Goal: Information Seeking & Learning: Learn about a topic

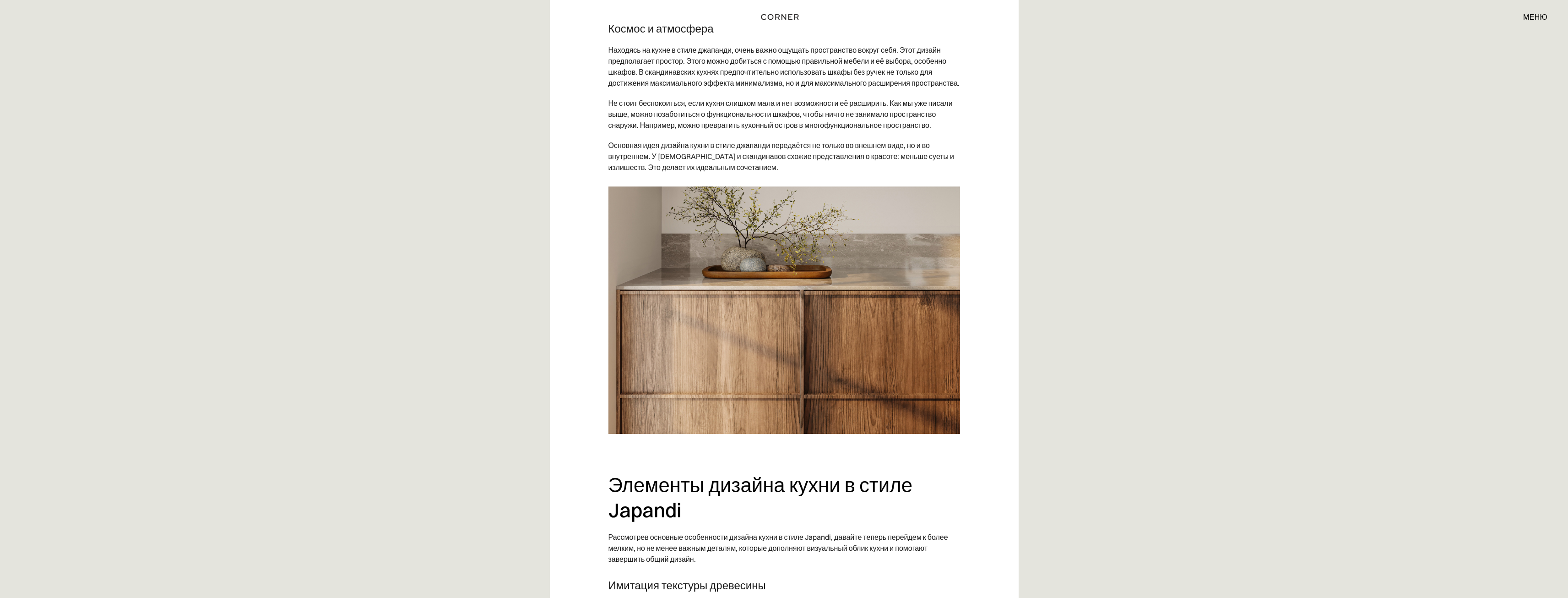
scroll to position [2886, 0]
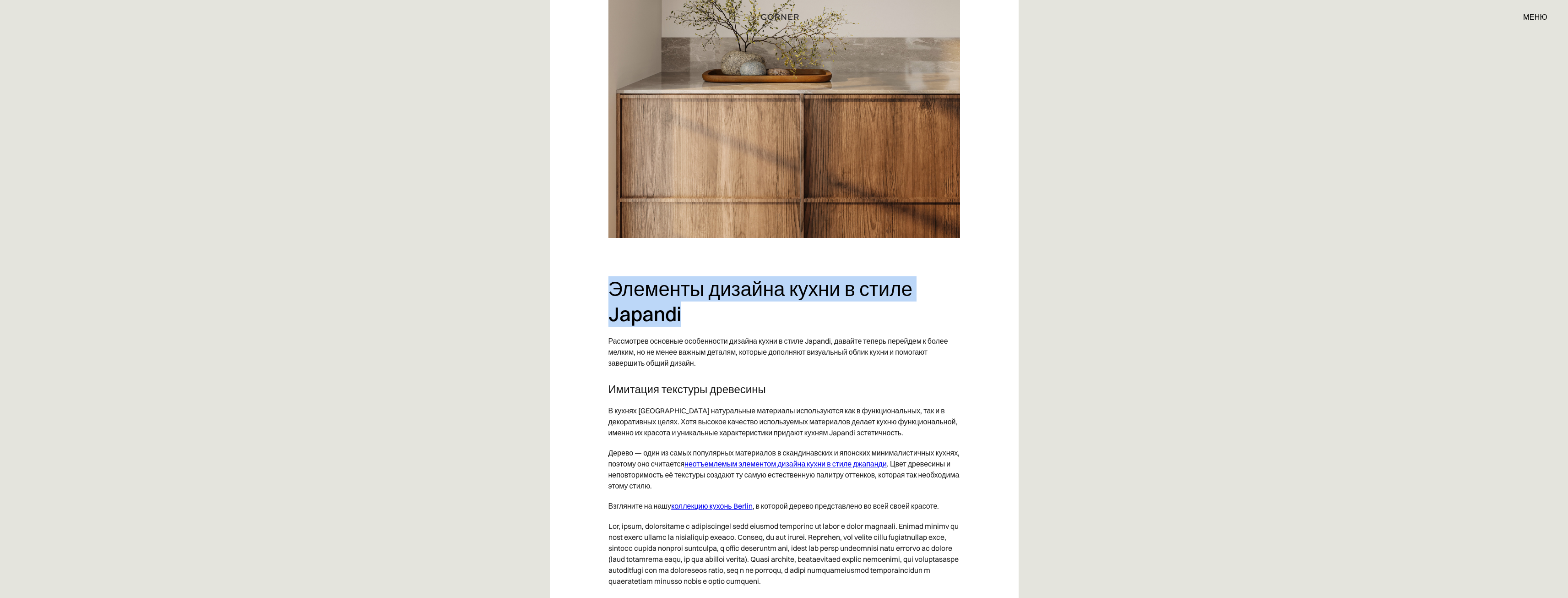
drag, startPoint x: 614, startPoint y: 302, endPoint x: 730, endPoint y: 345, distance: 123.7
click at [787, 326] on h2 "Элементы дизайна кухни в стиле Japandi" at bounding box center [784, 301] width 352 height 50
click at [728, 326] on h2 "Элементы дизайна кухни в стиле Japandi" at bounding box center [784, 301] width 352 height 50
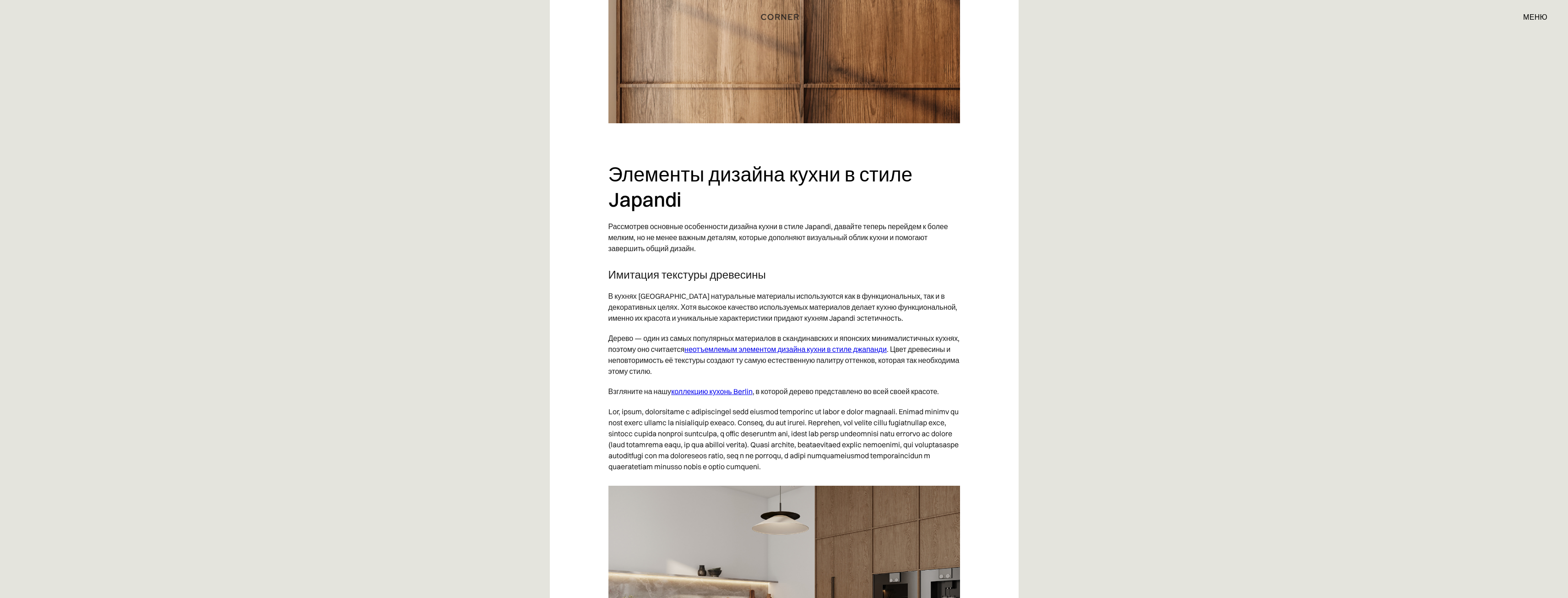
scroll to position [3070, 0]
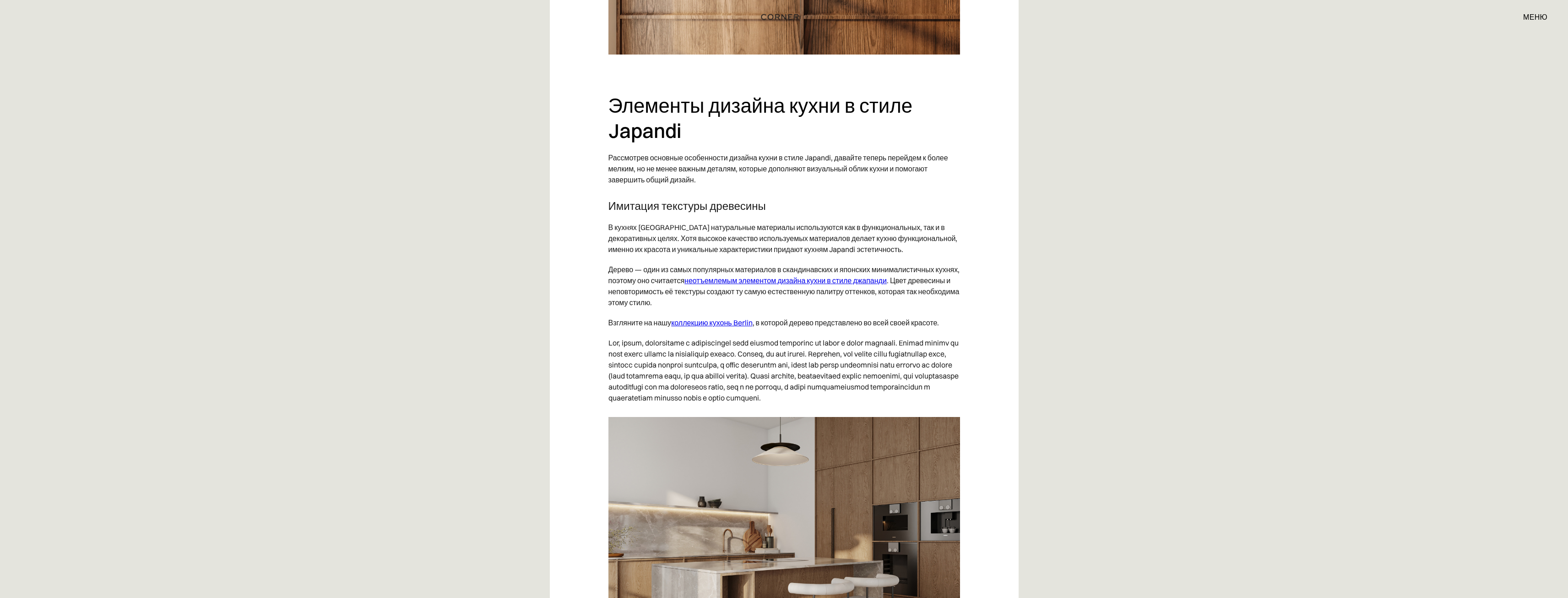
drag, startPoint x: 774, startPoint y: 229, endPoint x: 693, endPoint y: 223, distance: 81.2
click at [819, 184] on font "Рассмотрев основные особенности дизайна кухни в стиле Japandi, давайте теперь п…" at bounding box center [778, 169] width 340 height 31
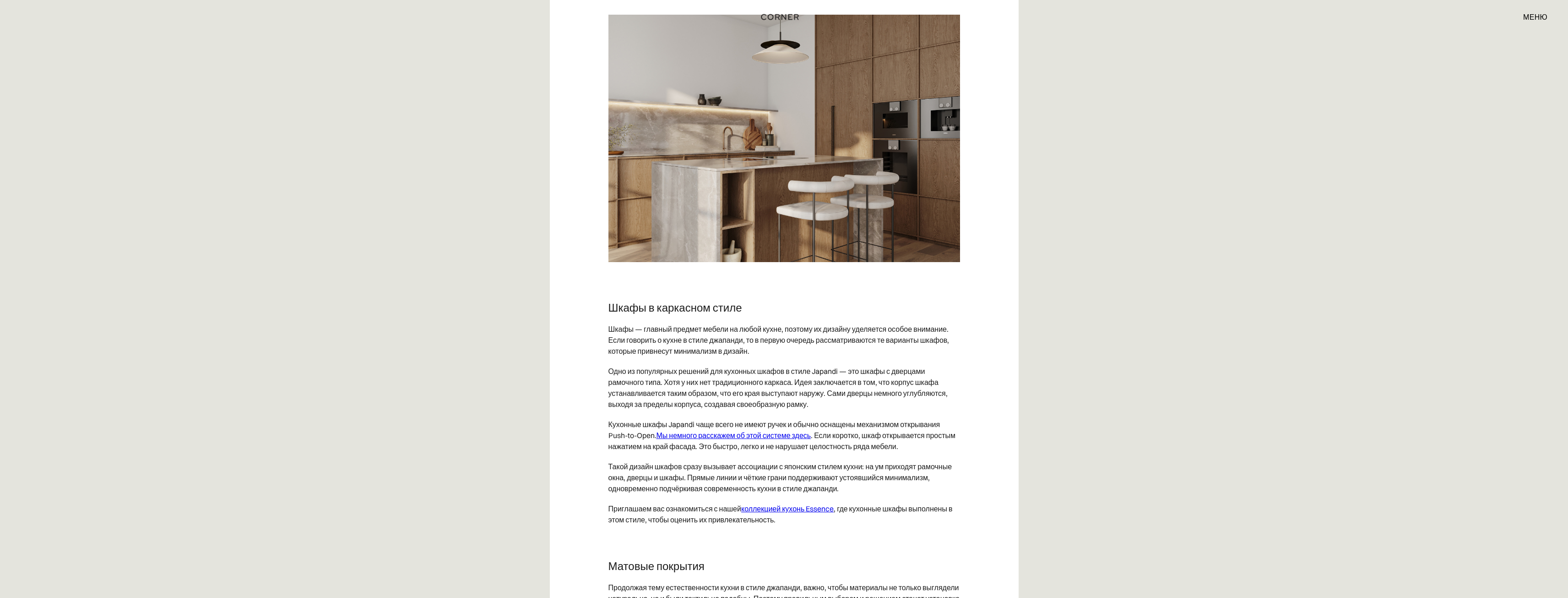
scroll to position [3666, 0]
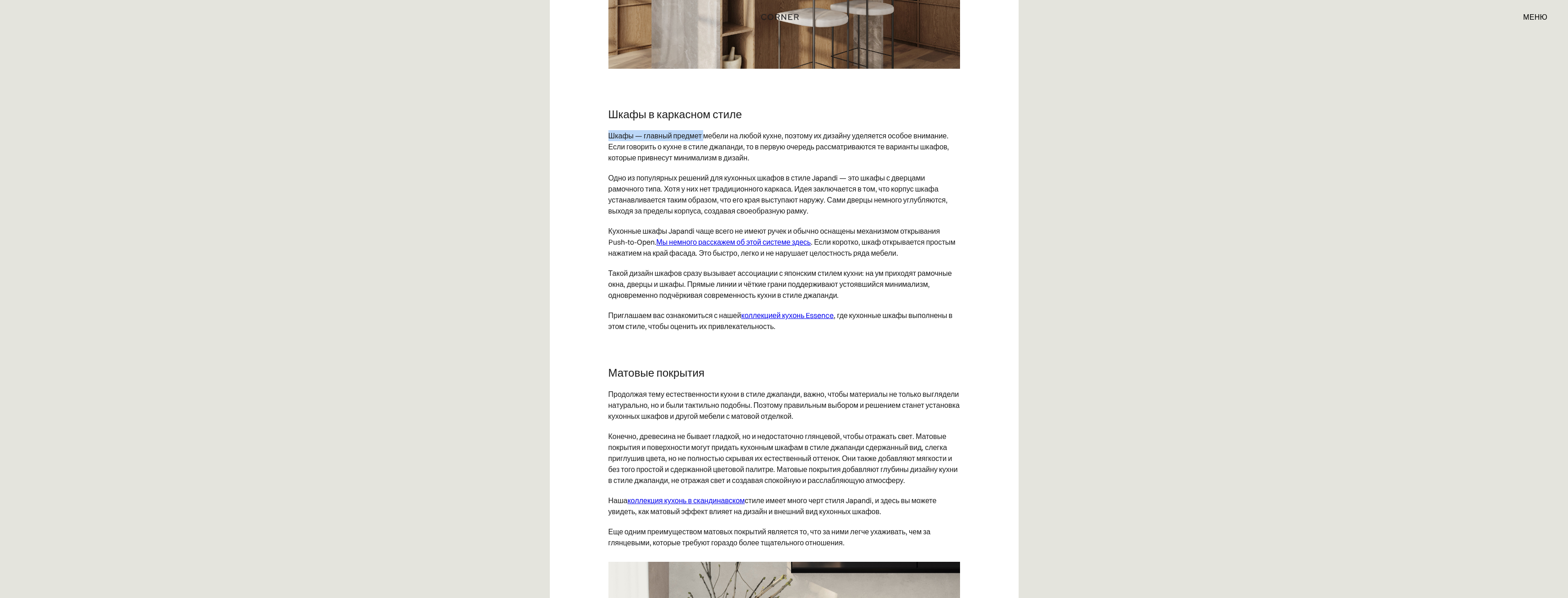
drag, startPoint x: 745, startPoint y: 140, endPoint x: 706, endPoint y: 168, distance: 48.0
click at [706, 162] on font "Шкафы — главный предмет мебели на любой кухне, поэтому их дизайну уделяется осо…" at bounding box center [779, 146] width 341 height 31
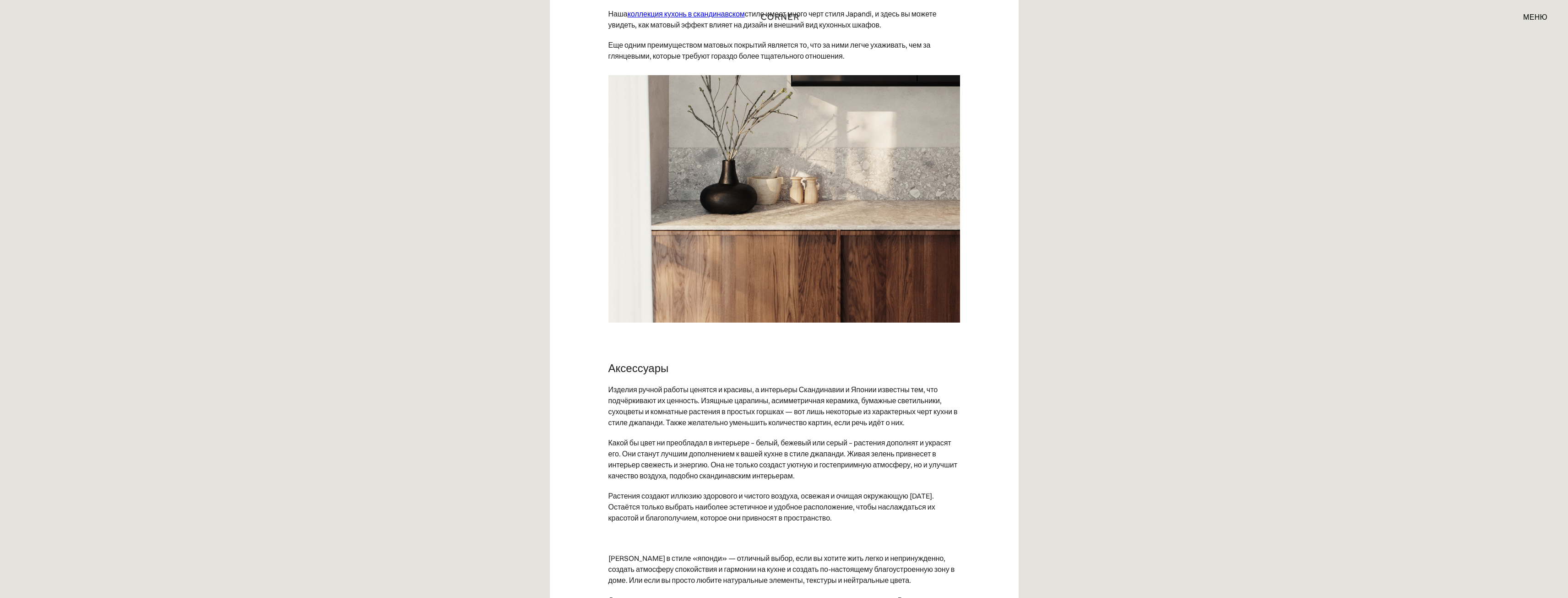
scroll to position [4170, 0]
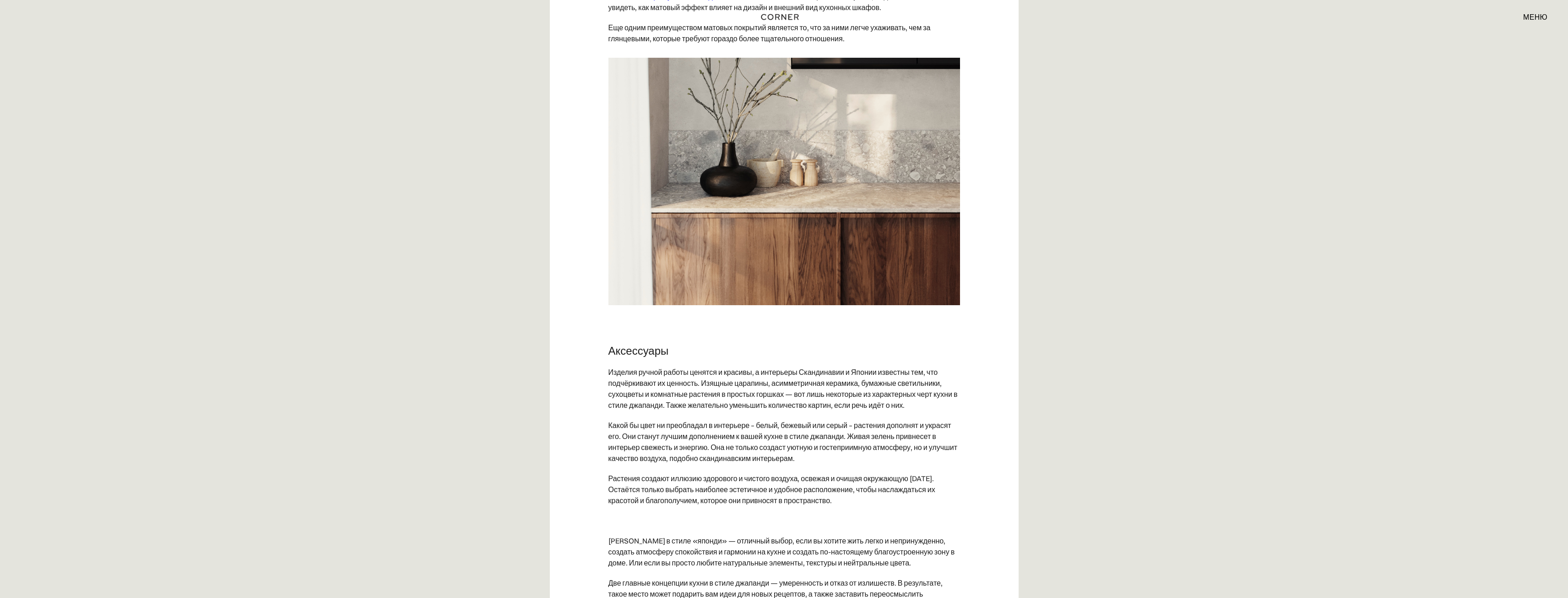
click at [817, 211] on img at bounding box center [784, 181] width 352 height 247
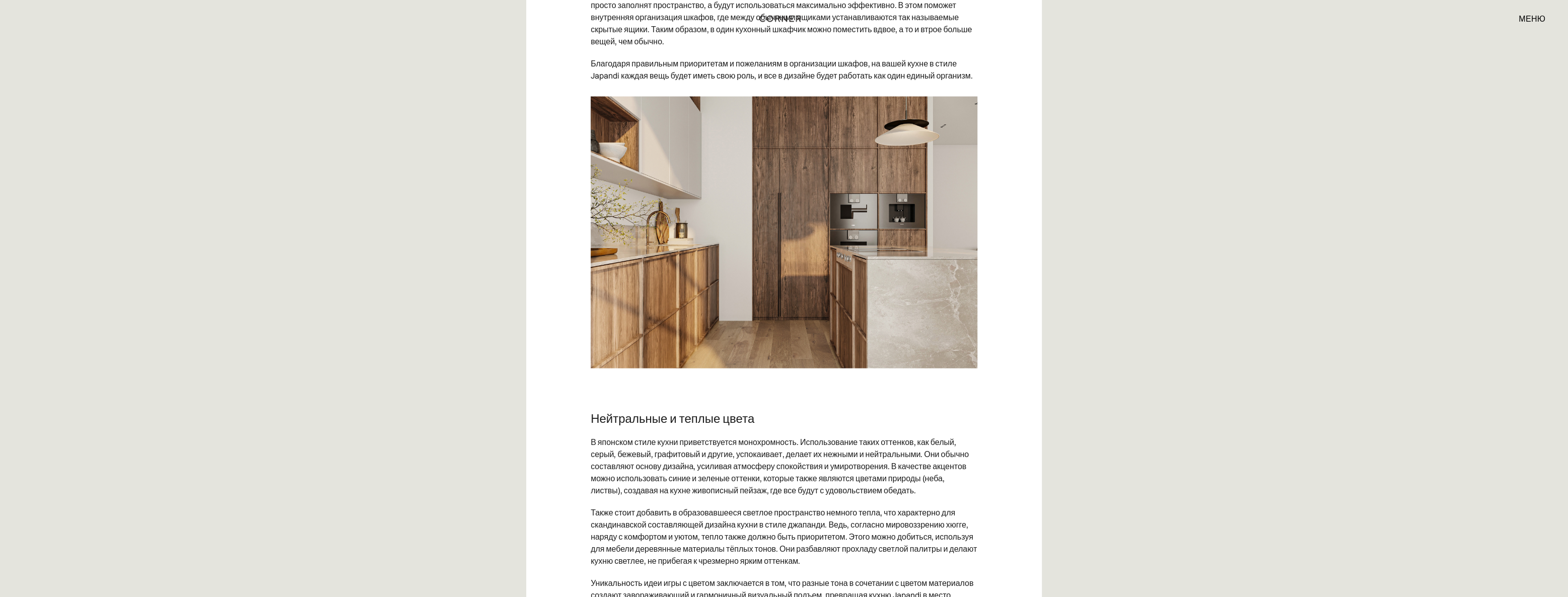
scroll to position [2323, 0]
